Goal: Obtain resource: Download file/media

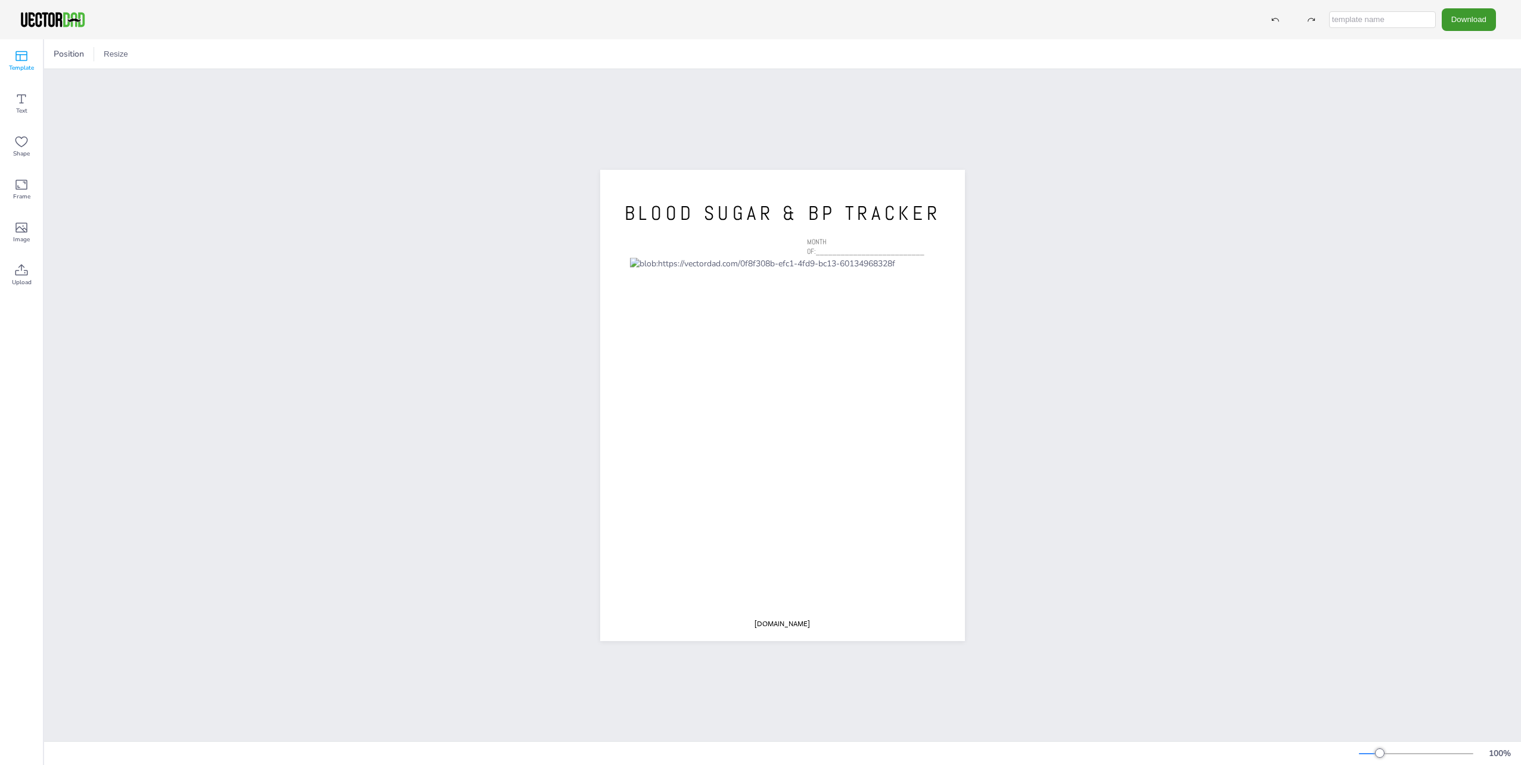
click at [25, 66] on span "Template" at bounding box center [21, 68] width 25 height 10
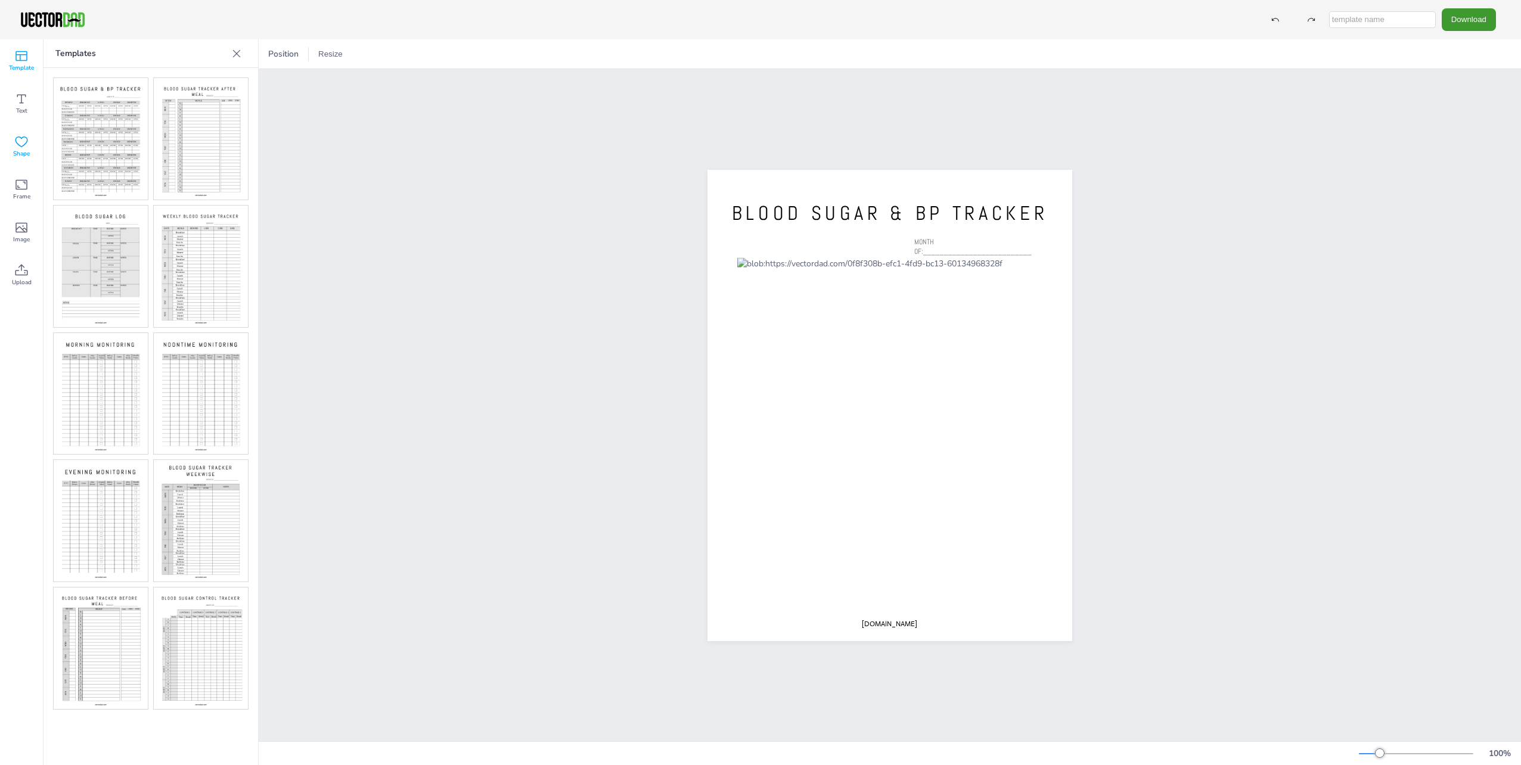
click at [24, 144] on icon at bounding box center [21, 142] width 13 height 11
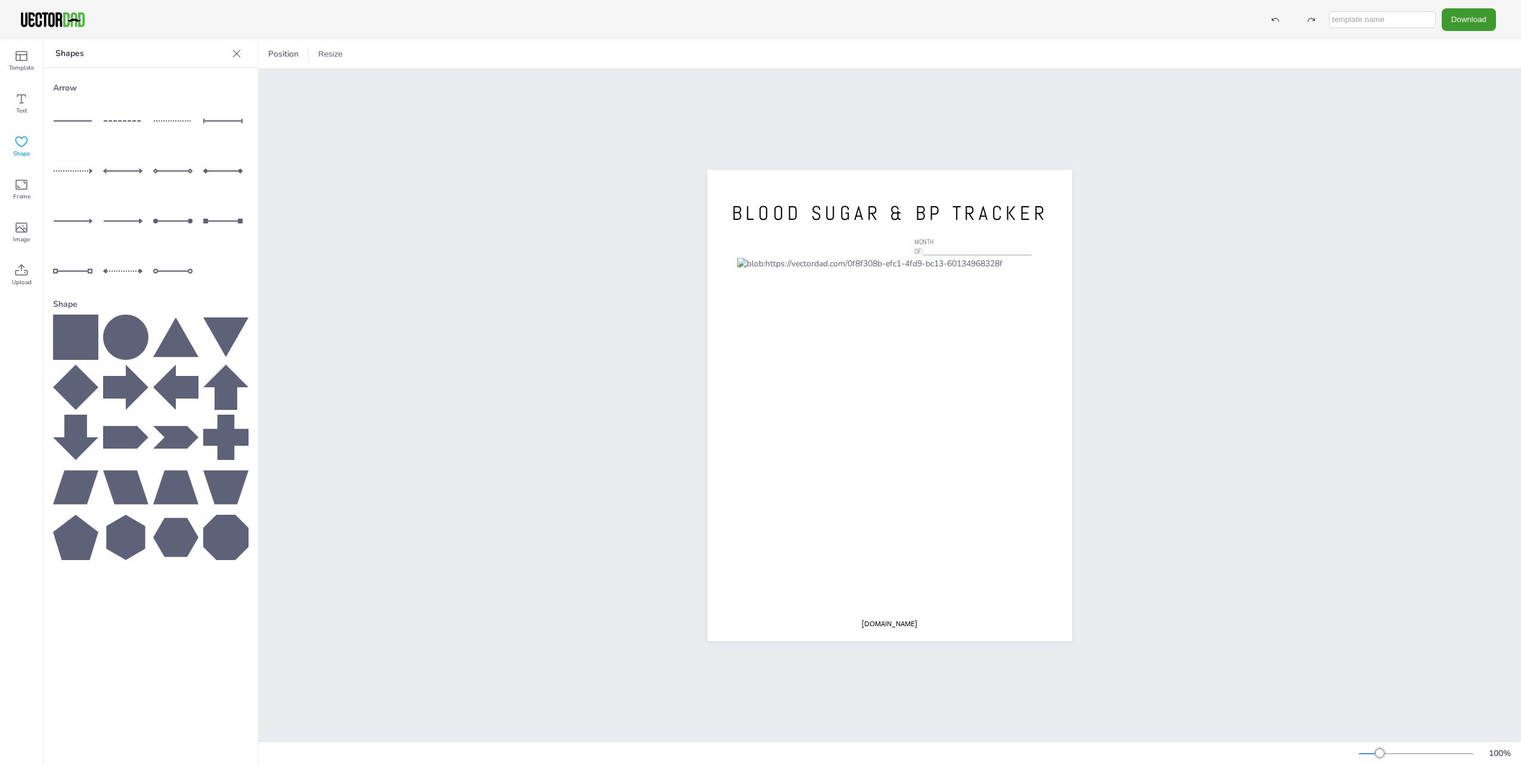
click at [138, 171] on line at bounding box center [125, 171] width 43 height 0
click at [235, 54] on icon at bounding box center [237, 53] width 8 height 8
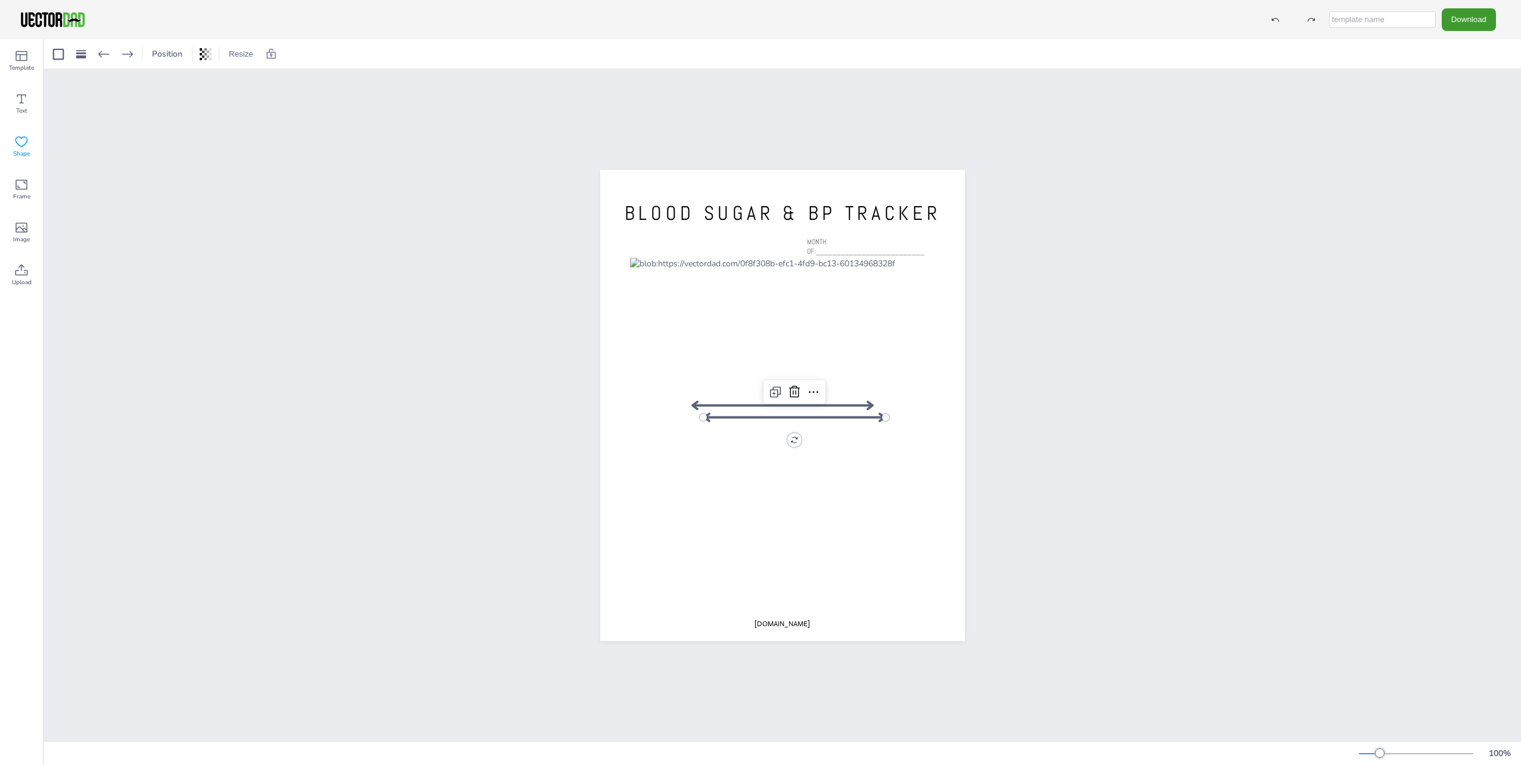
click at [24, 148] on icon at bounding box center [21, 142] width 14 height 14
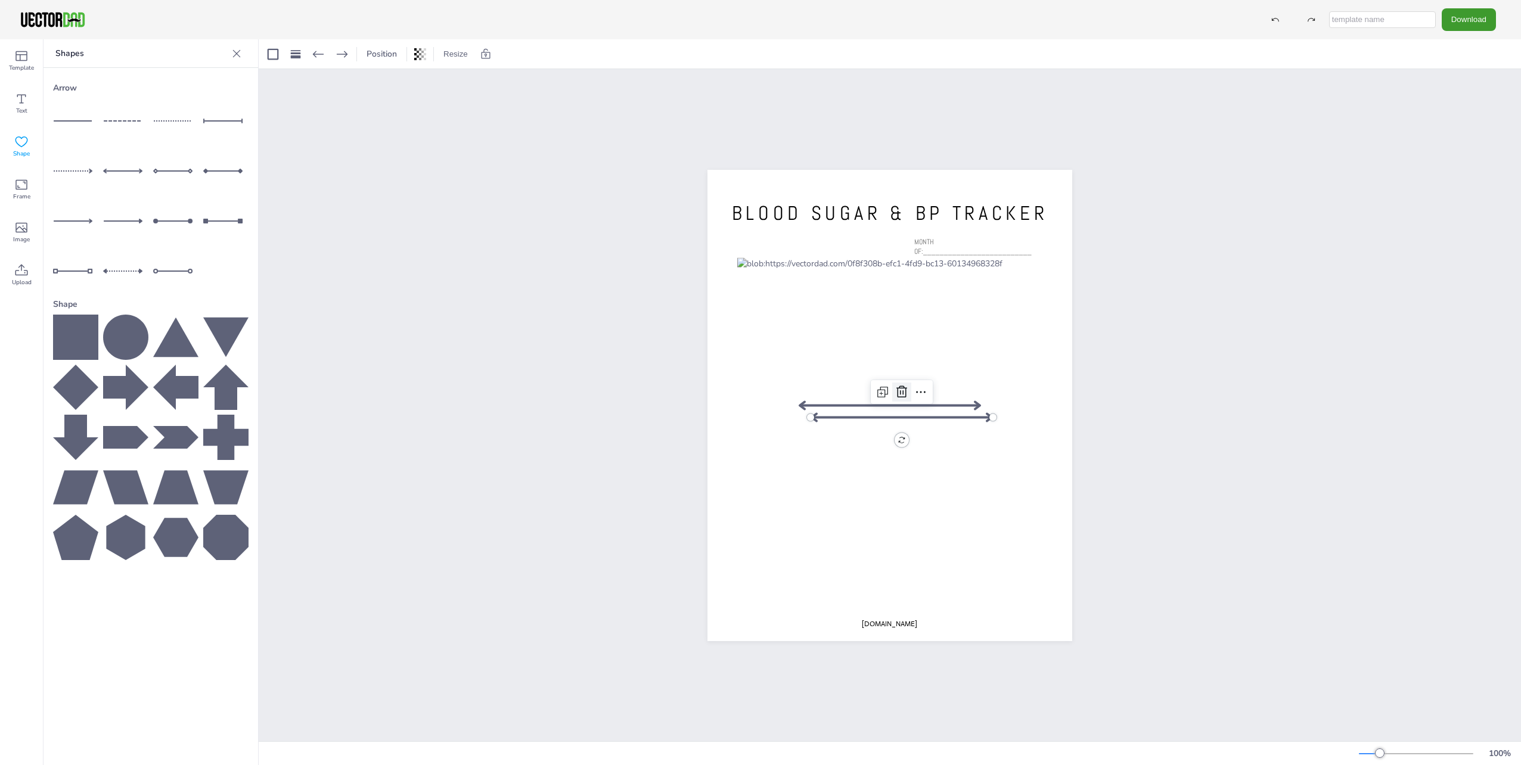
click at [897, 387] on icon at bounding box center [902, 392] width 11 height 12
click at [891, 399] on div at bounding box center [890, 405] width 182 height 19
click at [887, 376] on icon at bounding box center [890, 380] width 11 height 12
click at [18, 197] on span "Frame" at bounding box center [21, 197] width 17 height 10
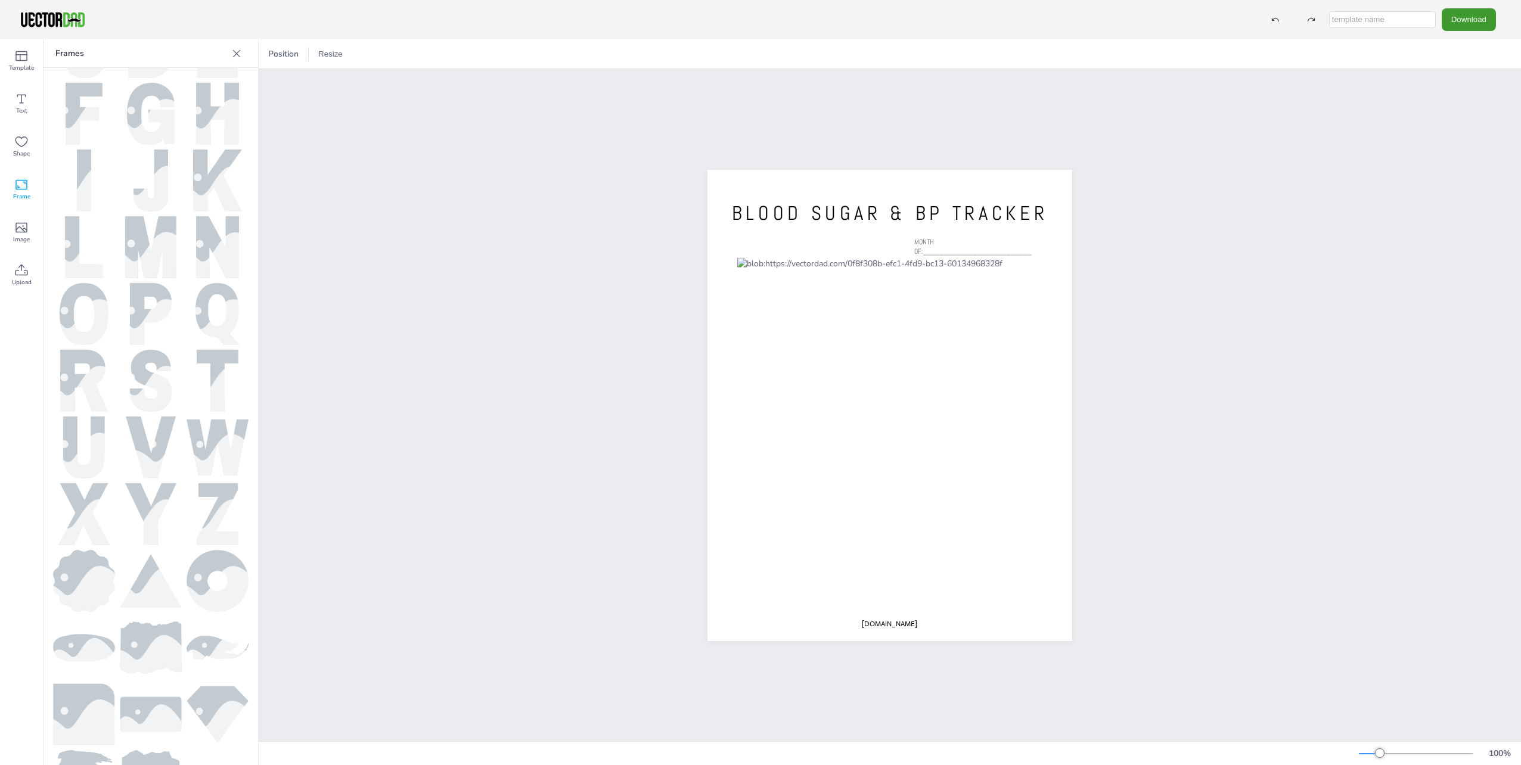
scroll to position [209, 0]
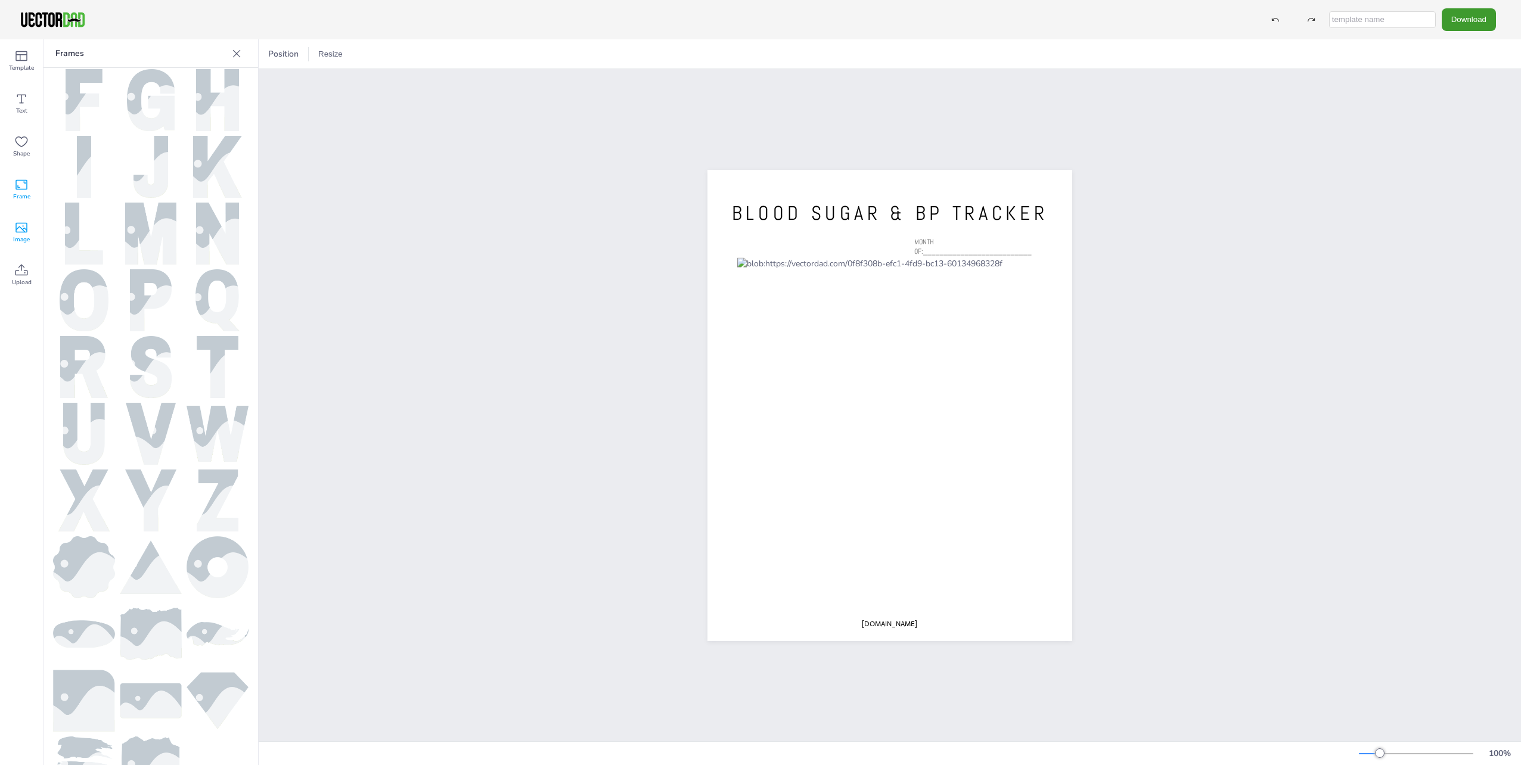
click at [19, 234] on icon at bounding box center [21, 228] width 14 height 14
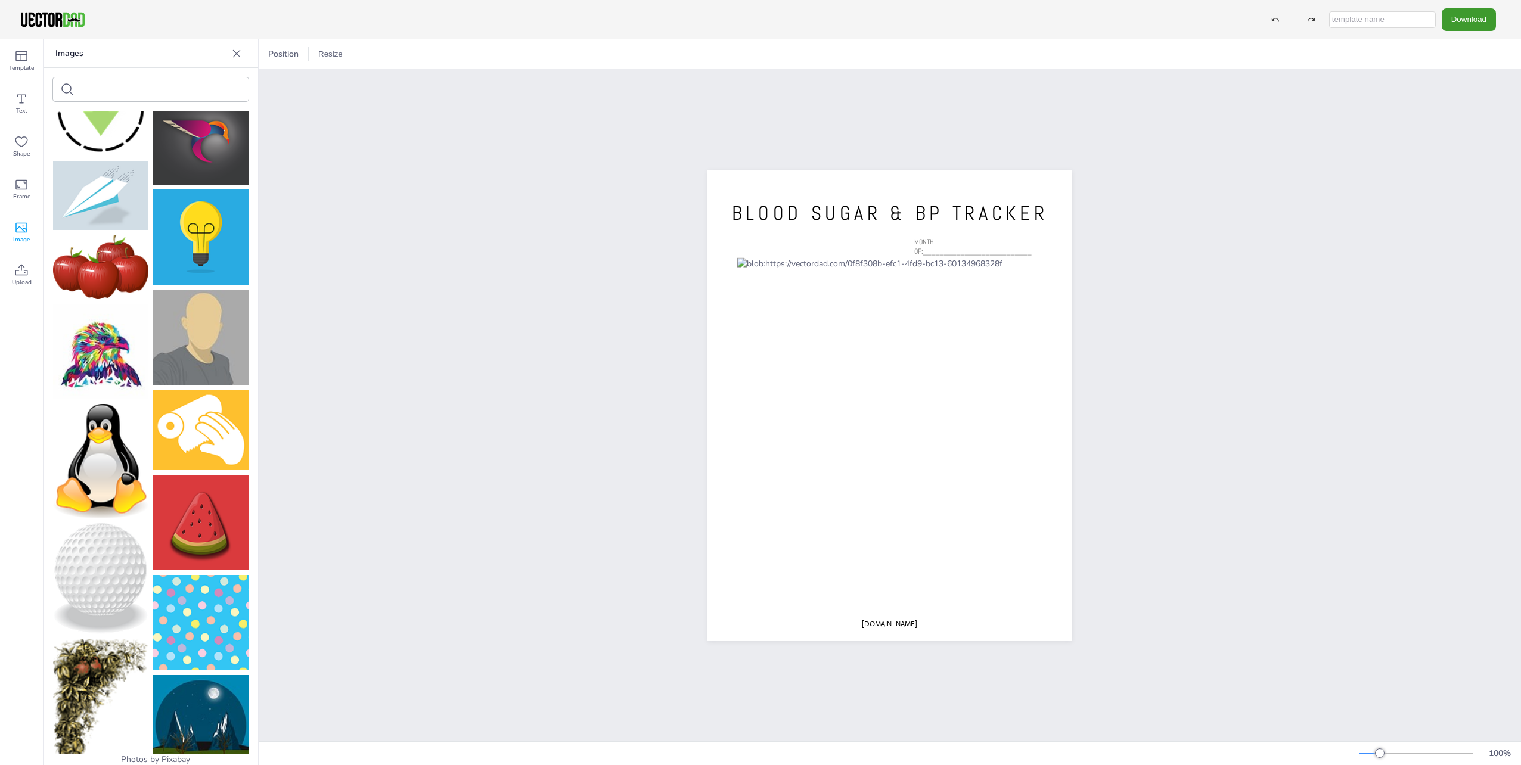
scroll to position [3146, 0]
click at [1471, 20] on button "Download" at bounding box center [1469, 19] width 54 height 22
click at [1459, 148] on li "PDF" at bounding box center [1468, 146] width 98 height 24
